Goal: Transaction & Acquisition: Purchase product/service

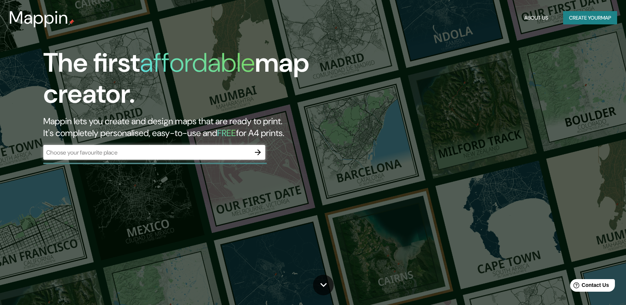
click at [116, 148] on div "​" at bounding box center [154, 152] width 222 height 15
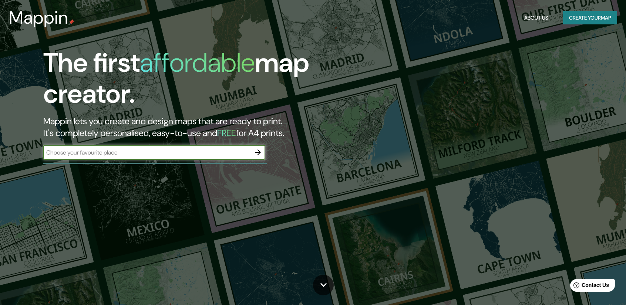
click at [109, 150] on input "text" at bounding box center [146, 152] width 207 height 9
type input "Bilbao"
click at [259, 151] on icon "button" at bounding box center [258, 152] width 6 height 6
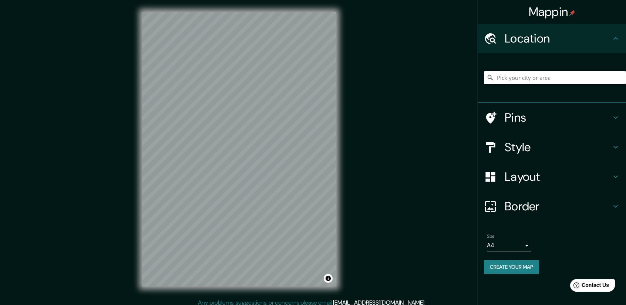
click at [552, 78] on input "Pick your city or area" at bounding box center [555, 77] width 142 height 13
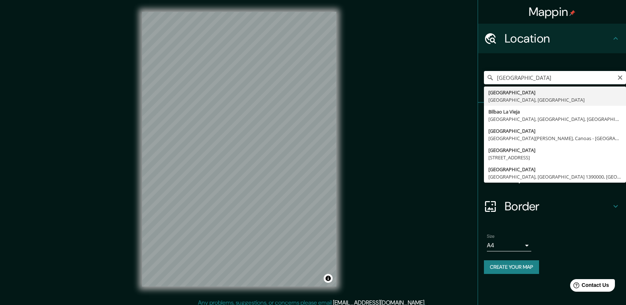
type input "Bilbao, Vizcaya, España"
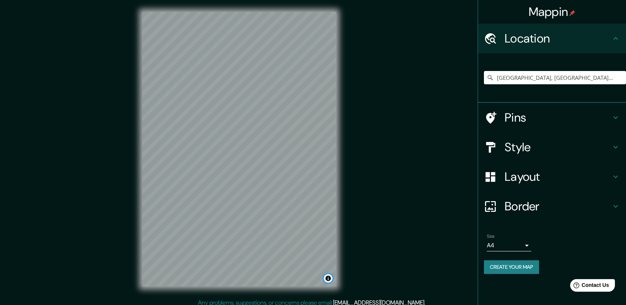
click at [326, 279] on button "Toggle attribution" at bounding box center [327, 278] width 9 height 9
drag, startPoint x: 428, startPoint y: 322, endPoint x: 434, endPoint y: 321, distance: 5.8
click at [434, 305] on html "Mappin Location Bilbao, Vizcaya, España Pins Style Layout Border Choose a borde…" at bounding box center [313, 152] width 626 height 305
click at [326, 282] on button "Toggle attribution" at bounding box center [327, 278] width 9 height 9
click at [325, 281] on button "Toggle attribution" at bounding box center [327, 278] width 9 height 9
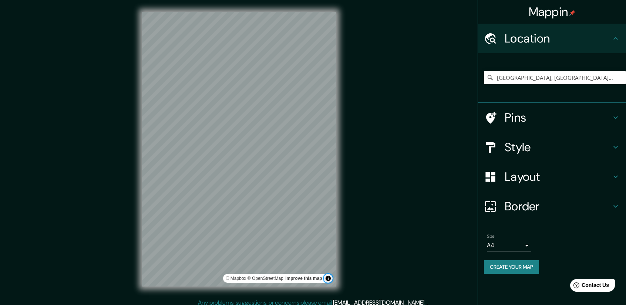
click at [325, 281] on button "Toggle attribution" at bounding box center [327, 278] width 9 height 9
click at [532, 117] on h4 "Pins" at bounding box center [557, 117] width 106 height 15
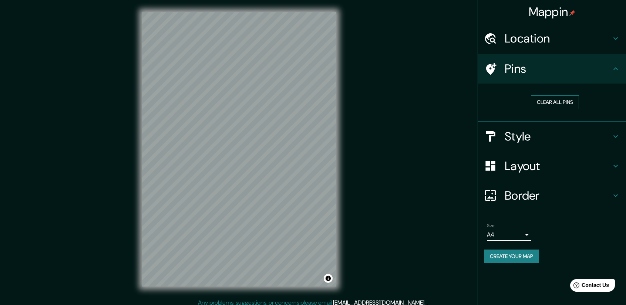
click at [548, 102] on button "Clear all pins" at bounding box center [555, 102] width 48 height 14
click at [546, 103] on button "Clear all pins" at bounding box center [555, 102] width 48 height 14
click at [528, 69] on h4 "Pins" at bounding box center [557, 68] width 106 height 15
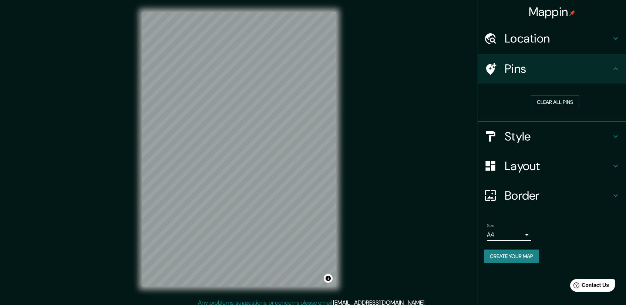
click at [528, 69] on h4 "Pins" at bounding box center [557, 68] width 106 height 15
click at [551, 99] on button "Clear all pins" at bounding box center [555, 102] width 48 height 14
click at [547, 102] on button "Clear all pins" at bounding box center [555, 102] width 48 height 14
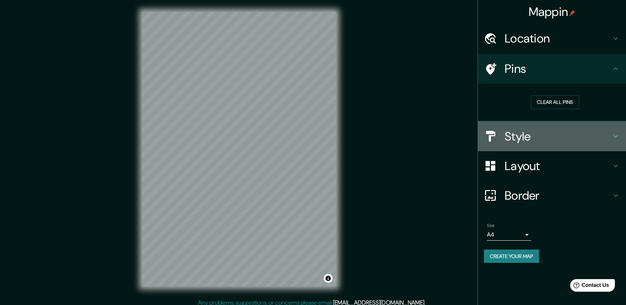
click at [535, 133] on h4 "Style" at bounding box center [557, 136] width 106 height 15
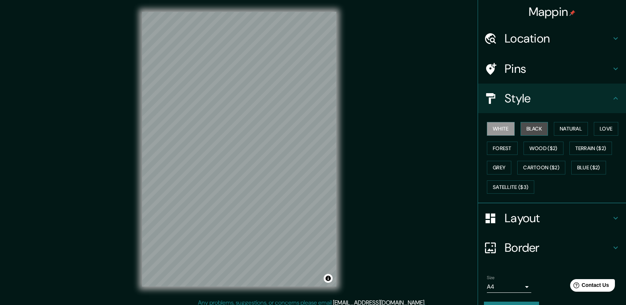
click at [529, 128] on button "Black" at bounding box center [534, 129] width 28 height 14
click at [571, 128] on button "Natural" at bounding box center [570, 129] width 34 height 14
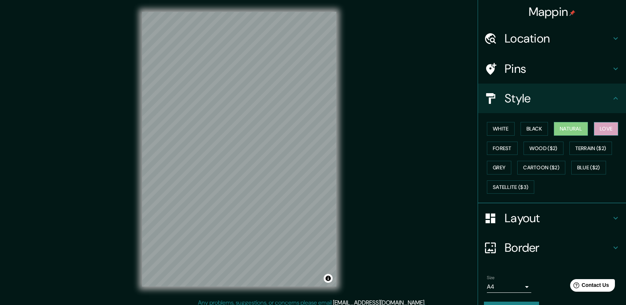
click at [593, 128] on button "Love" at bounding box center [605, 129] width 24 height 14
click at [504, 147] on button "Forest" at bounding box center [502, 149] width 31 height 14
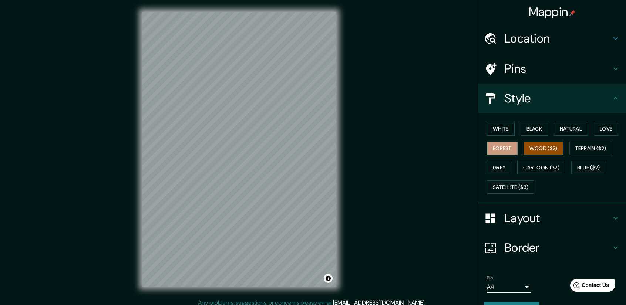
click at [540, 146] on button "Wood ($2)" at bounding box center [543, 149] width 40 height 14
click at [587, 145] on button "Terrain ($2)" at bounding box center [590, 149] width 43 height 14
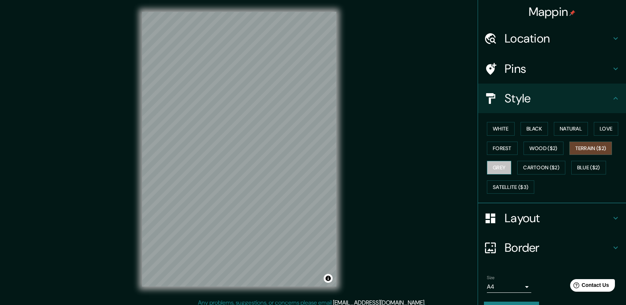
click at [487, 168] on button "Grey" at bounding box center [499, 168] width 24 height 14
click at [533, 166] on button "Cartoon ($2)" at bounding box center [541, 168] width 48 height 14
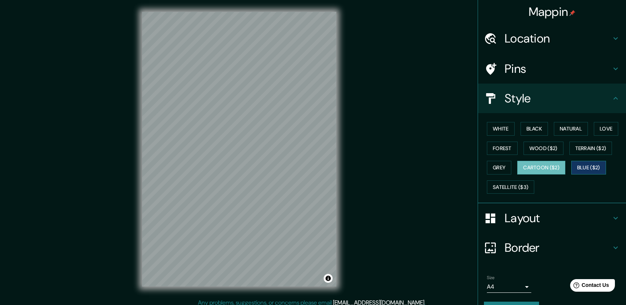
click at [587, 167] on button "Blue ($2)" at bounding box center [588, 168] width 35 height 14
click at [492, 129] on button "White" at bounding box center [501, 129] width 28 height 14
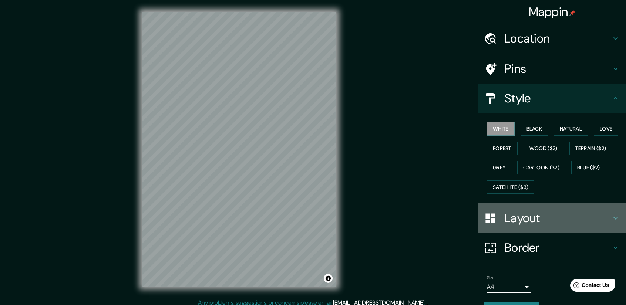
click at [525, 218] on h4 "Layout" at bounding box center [557, 218] width 106 height 15
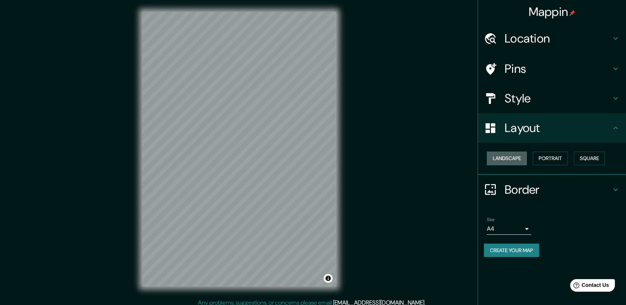
click at [510, 159] on button "Landscape" at bounding box center [507, 159] width 40 height 14
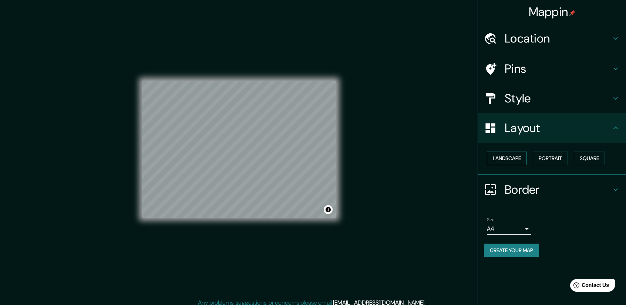
click at [510, 159] on button "Landscape" at bounding box center [507, 159] width 40 height 14
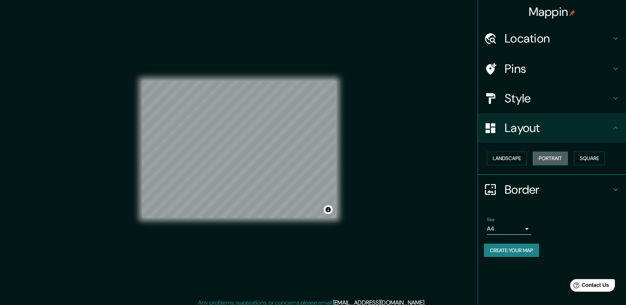
click at [548, 157] on button "Portrait" at bounding box center [549, 159] width 35 height 14
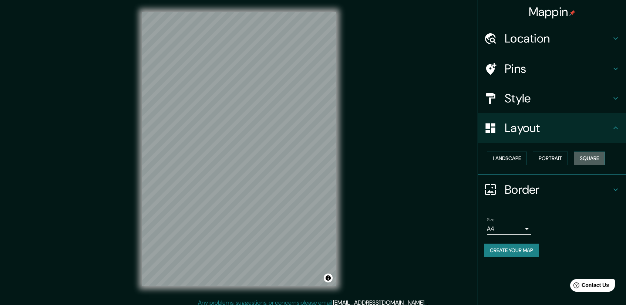
click at [590, 157] on button "Square" at bounding box center [588, 159] width 31 height 14
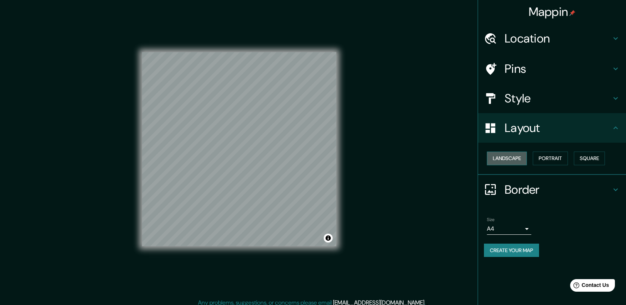
click at [495, 152] on button "Landscape" at bounding box center [507, 159] width 40 height 14
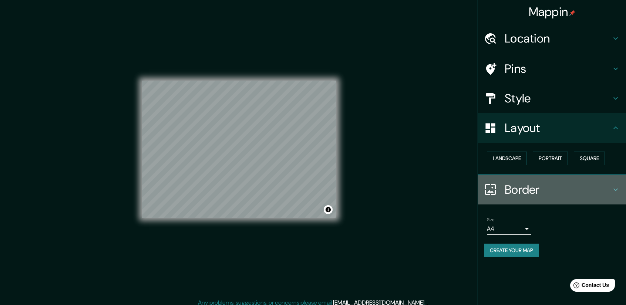
click at [528, 192] on h4 "Border" at bounding box center [557, 189] width 106 height 15
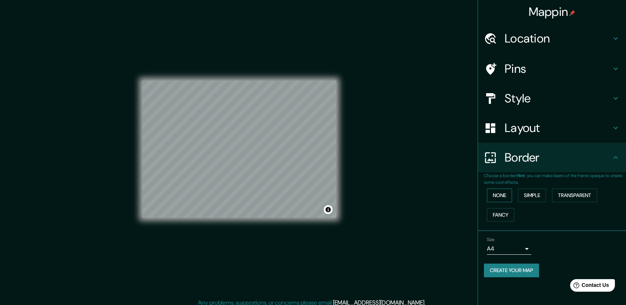
click at [501, 195] on button "None" at bounding box center [499, 196] width 25 height 14
click at [527, 195] on button "Simple" at bounding box center [532, 196] width 28 height 14
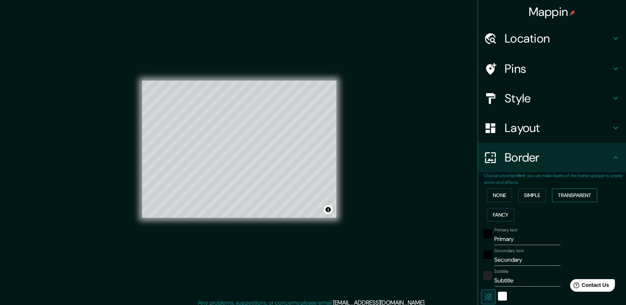
click at [563, 197] on button "Transparent" at bounding box center [574, 196] width 45 height 14
click at [489, 211] on button "Fancy" at bounding box center [500, 215] width 27 height 14
click at [489, 193] on button "None" at bounding box center [499, 196] width 25 height 14
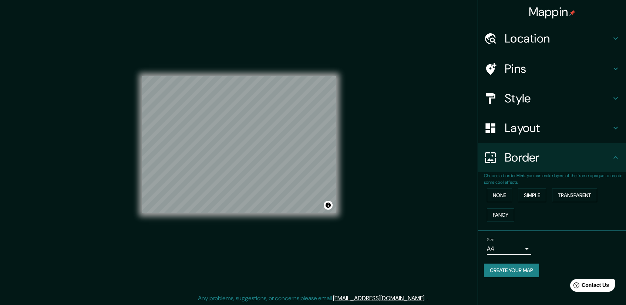
scroll to position [5, 0]
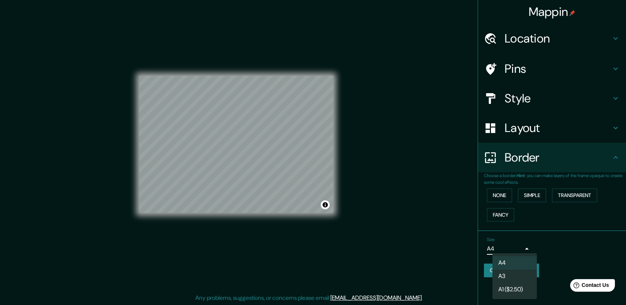
click at [506, 245] on body "Mappin Location Bilbao, Vizcaya, España Pins Style Layout Border Choose a borde…" at bounding box center [313, 147] width 626 height 305
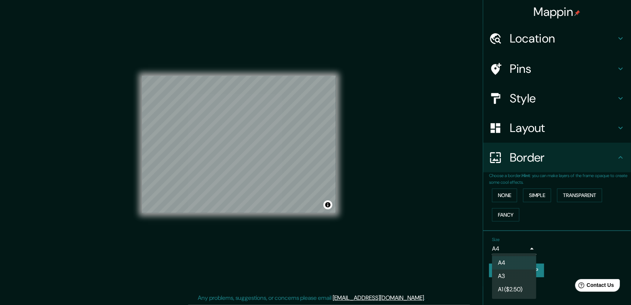
click at [566, 238] on div at bounding box center [315, 152] width 631 height 305
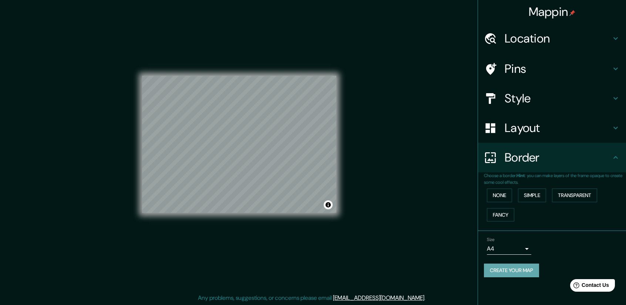
click at [523, 264] on button "Create your map" at bounding box center [511, 271] width 55 height 14
click at [519, 269] on button "Create your map" at bounding box center [511, 271] width 55 height 14
click at [506, 268] on button "Create your map" at bounding box center [511, 271] width 55 height 14
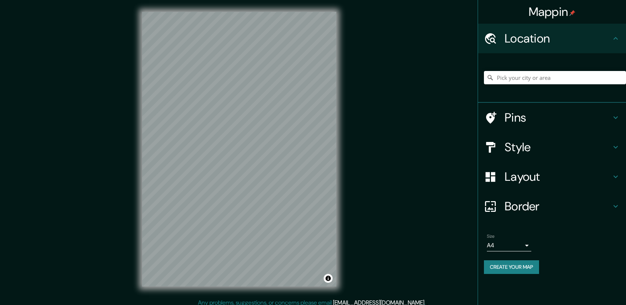
scroll to position [5, 0]
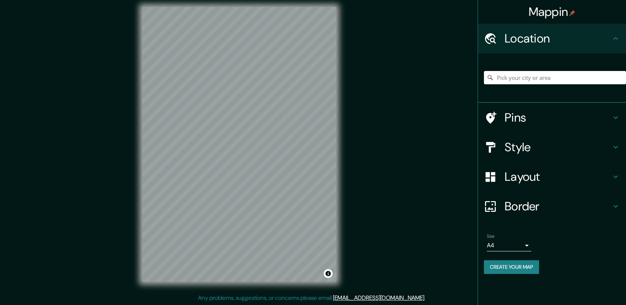
click at [516, 68] on div at bounding box center [555, 77] width 142 height 37
click at [516, 77] on input "Pick your city or area" at bounding box center [555, 77] width 142 height 13
click at [510, 240] on body "Mappin Location Pins Style Layout Border Choose a border. Hint : you can make l…" at bounding box center [313, 147] width 626 height 305
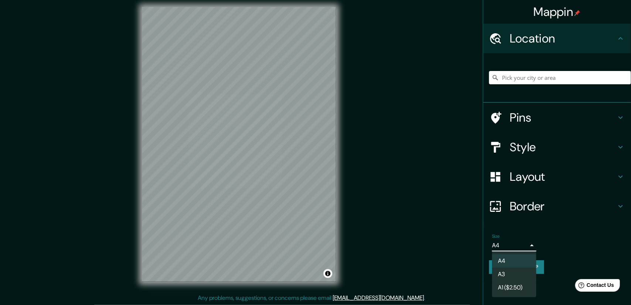
click at [510, 241] on div at bounding box center [315, 152] width 631 height 305
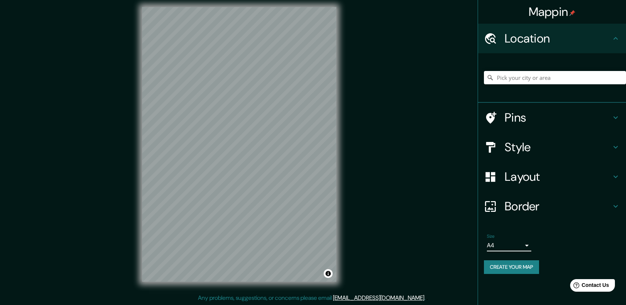
click at [515, 211] on h4 "Border" at bounding box center [557, 206] width 106 height 15
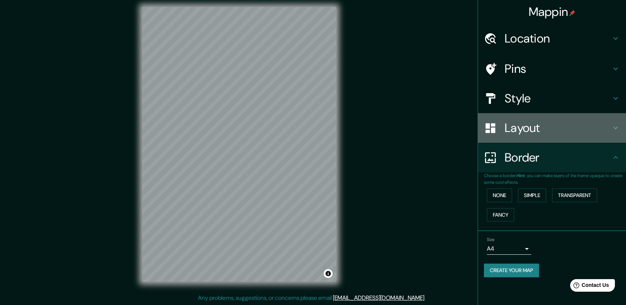
click at [514, 126] on h4 "Layout" at bounding box center [557, 128] width 106 height 15
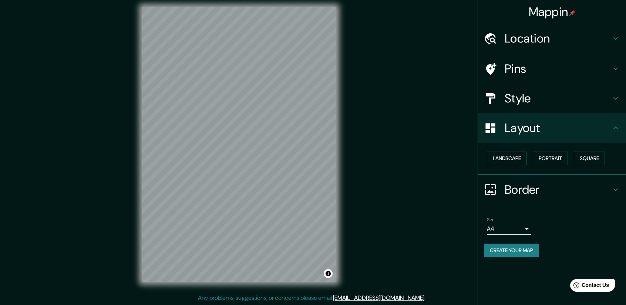
click at [515, 96] on h4 "Style" at bounding box center [557, 98] width 106 height 15
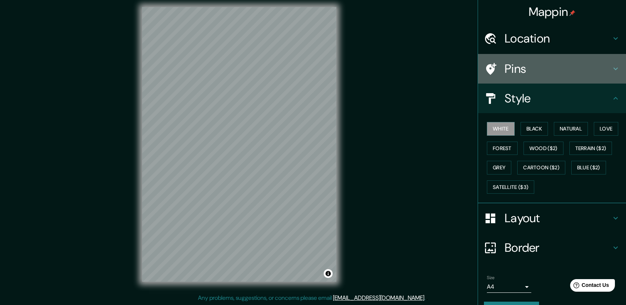
click at [512, 62] on h4 "Pins" at bounding box center [557, 68] width 106 height 15
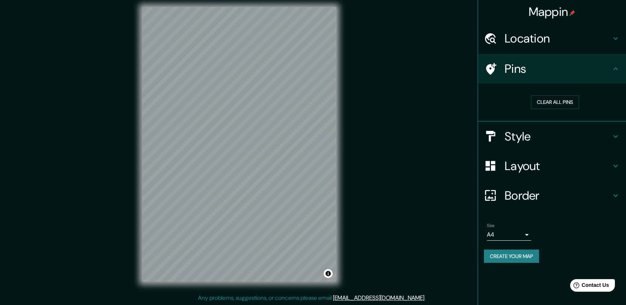
click at [516, 43] on h4 "Location" at bounding box center [557, 38] width 106 height 15
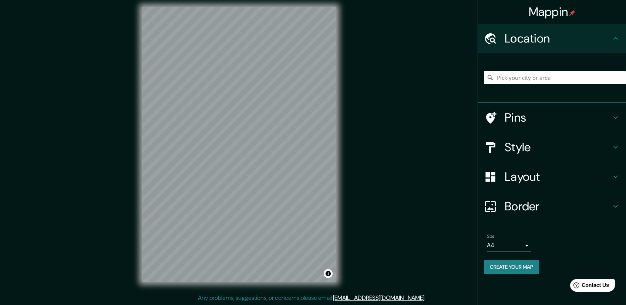
click at [547, 204] on h4 "Border" at bounding box center [557, 206] width 106 height 15
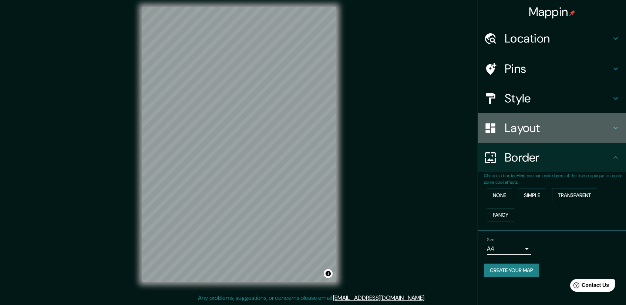
click at [529, 124] on h4 "Layout" at bounding box center [557, 128] width 106 height 15
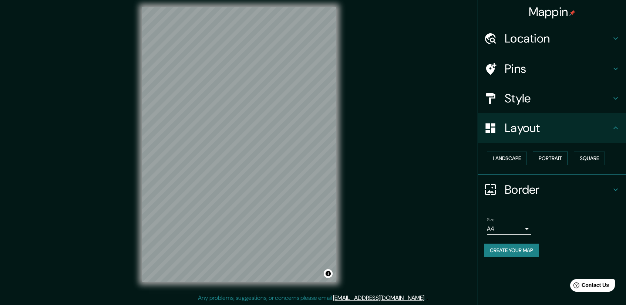
click at [539, 160] on button "Portrait" at bounding box center [549, 159] width 35 height 14
click at [519, 159] on button "Landscape" at bounding box center [507, 159] width 40 height 14
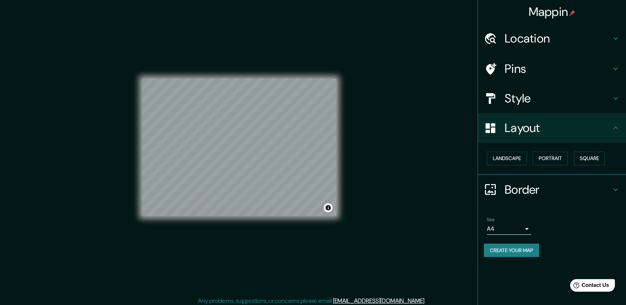
scroll to position [5, 0]
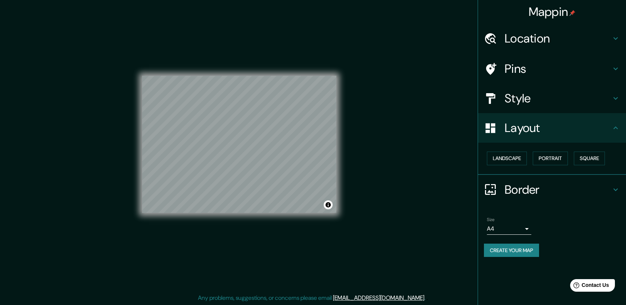
click at [519, 255] on button "Create your map" at bounding box center [511, 251] width 55 height 14
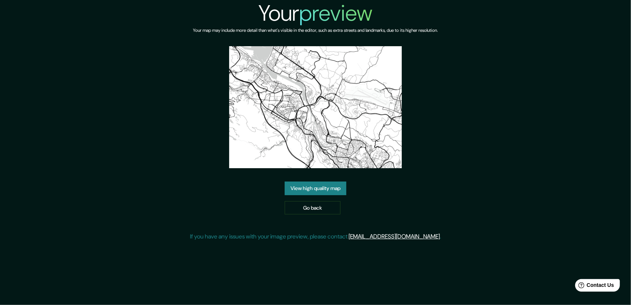
click at [332, 182] on link "View high quality map" at bounding box center [316, 189] width 62 height 14
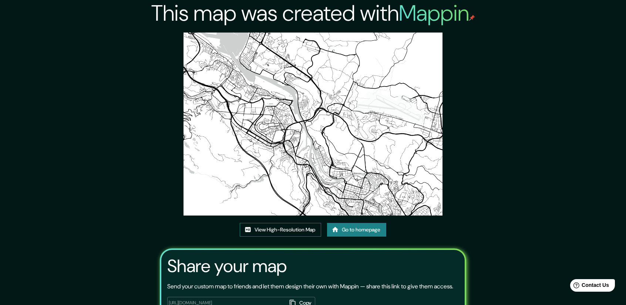
click at [282, 231] on link "View High-Resolution Map" at bounding box center [280, 230] width 81 height 14
